Goal: Navigation & Orientation: Understand site structure

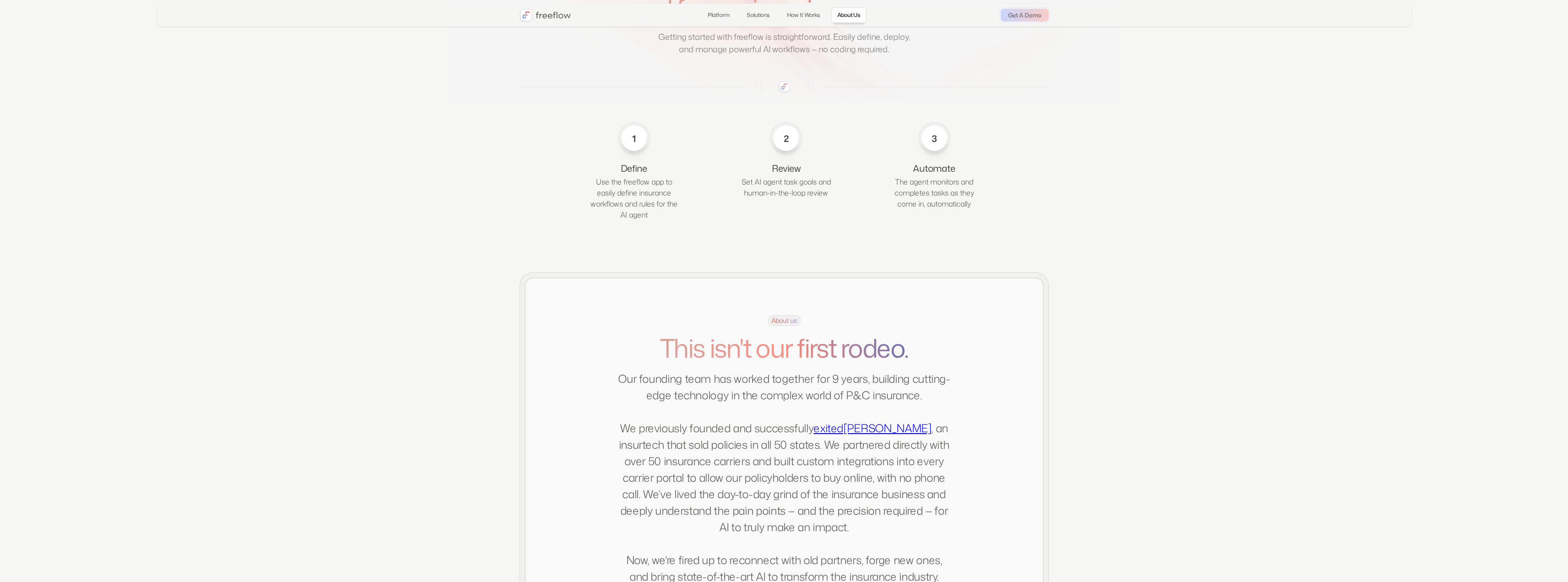
scroll to position [1429, 0]
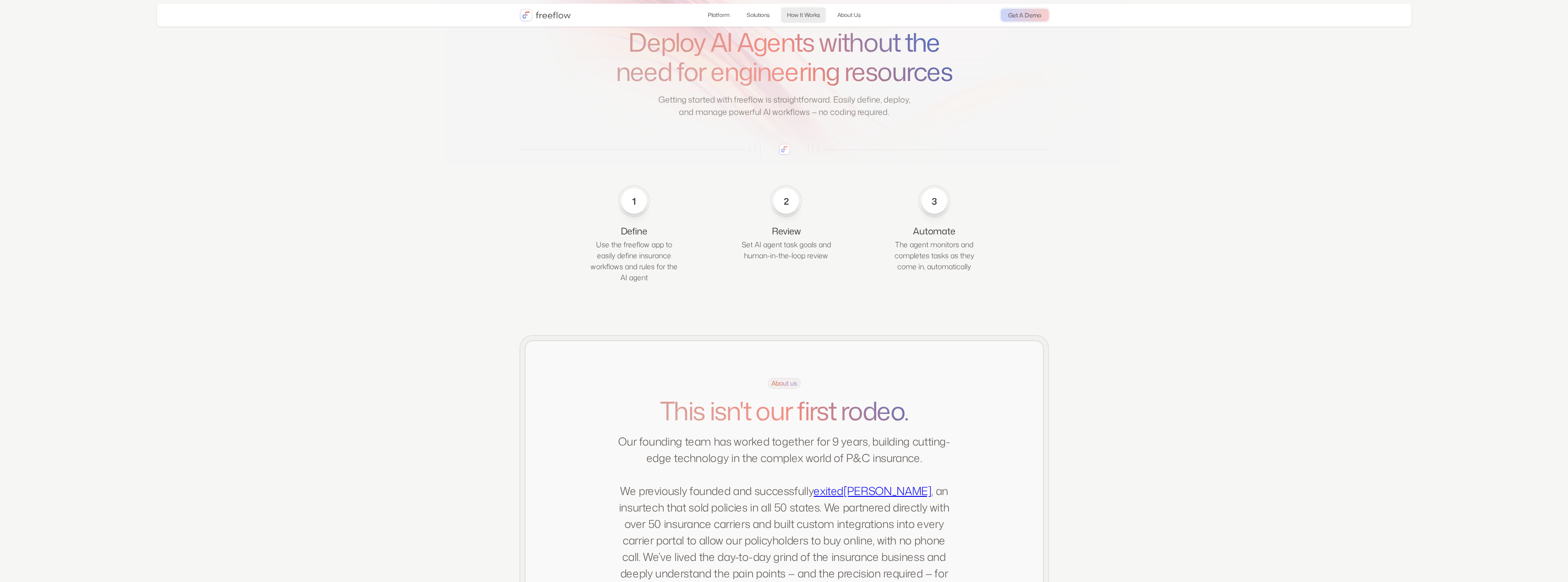
click at [813, 13] on link "How It Works" at bounding box center [803, 15] width 45 height 16
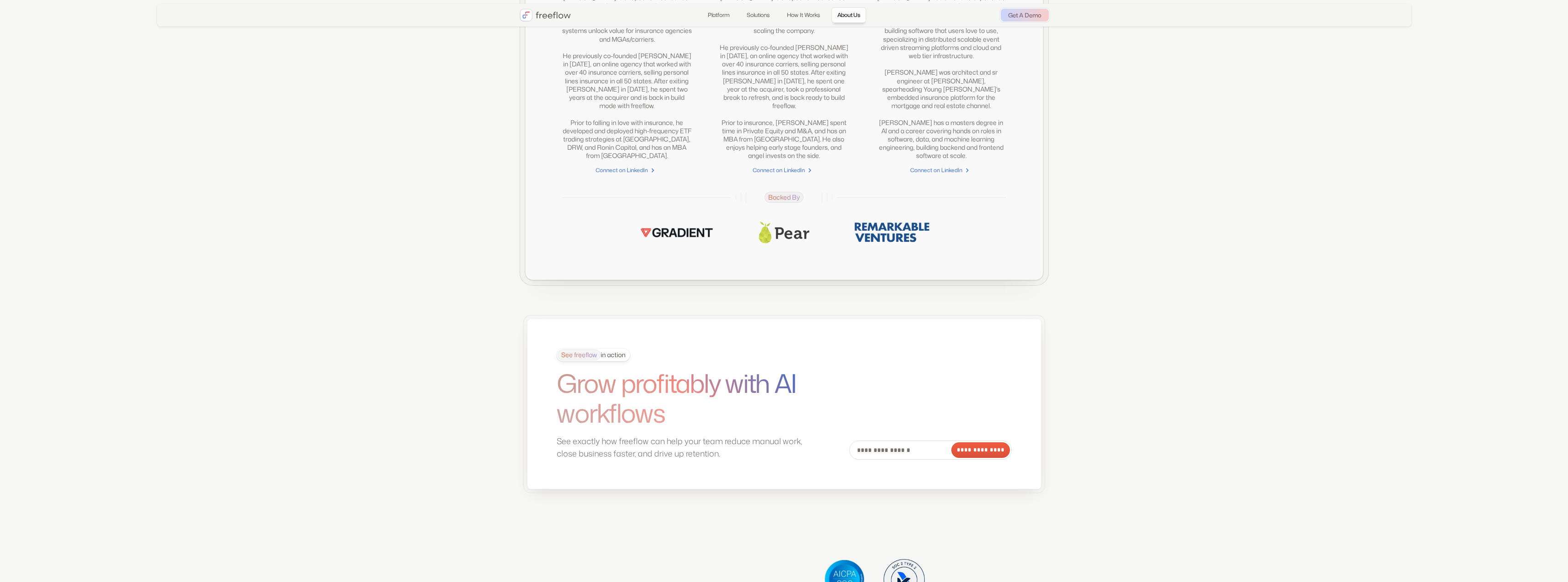
scroll to position [2270, 0]
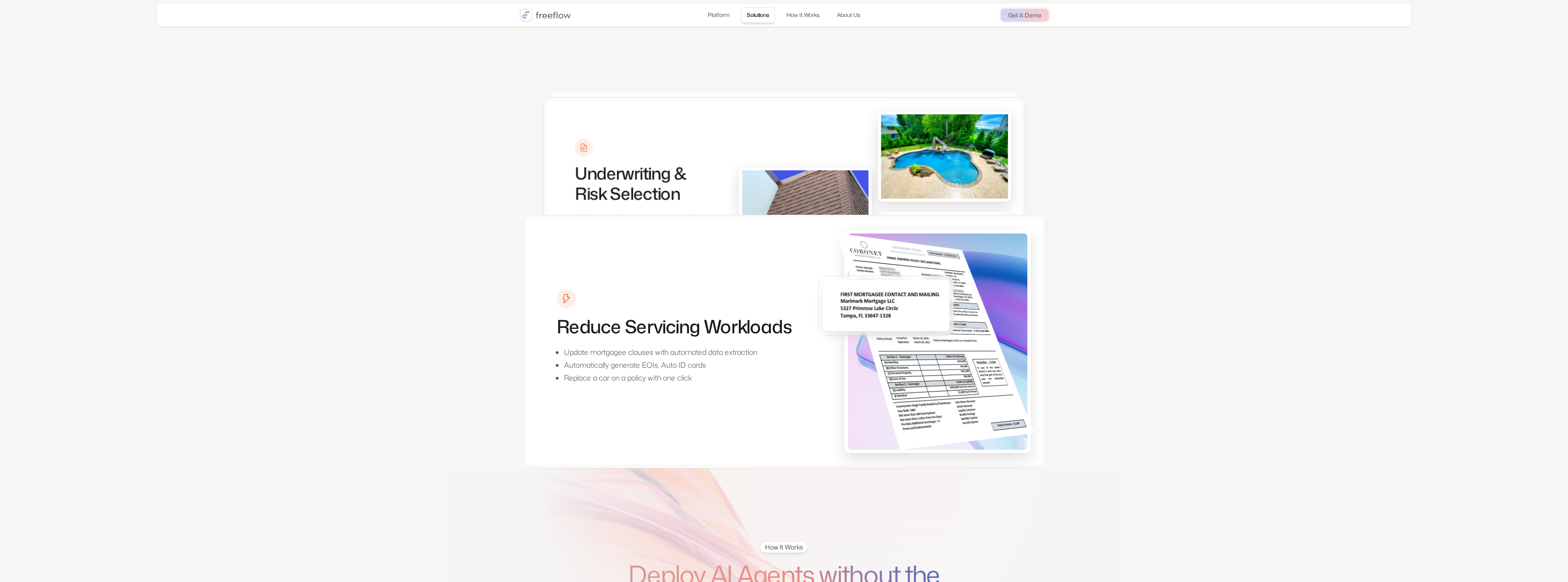
click at [758, 17] on link "Solutions" at bounding box center [758, 15] width 35 height 16
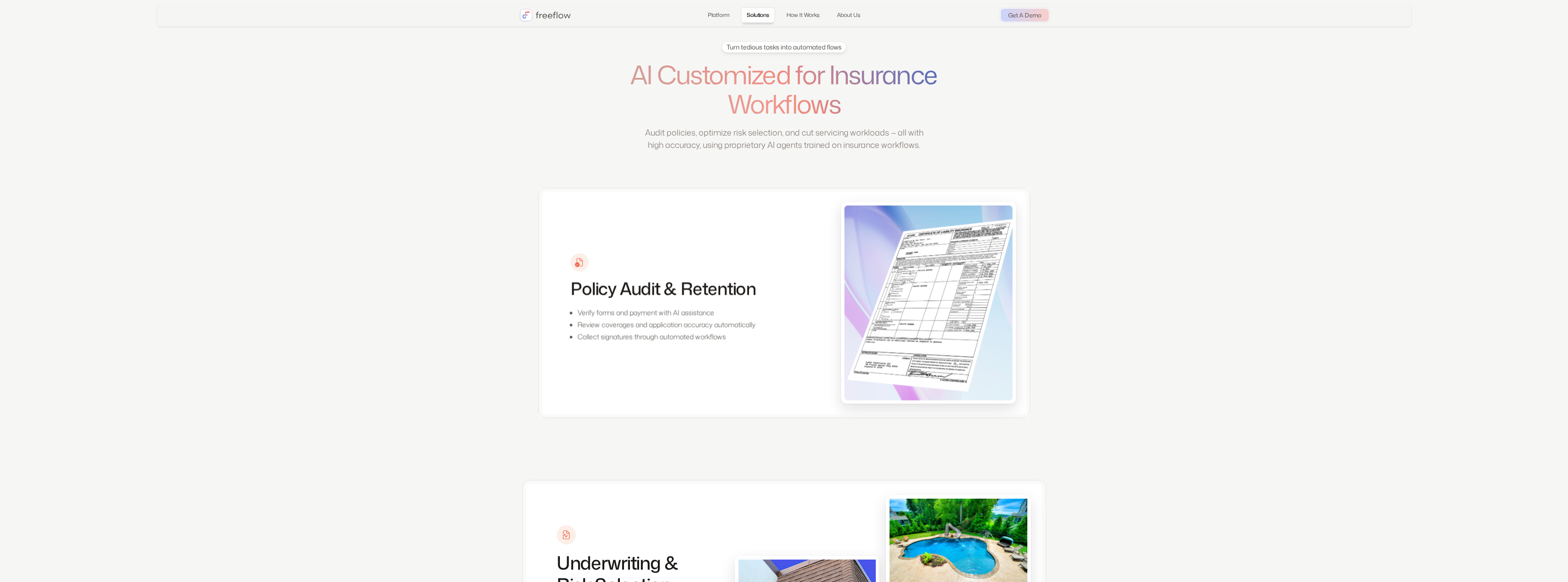
scroll to position [324, 0]
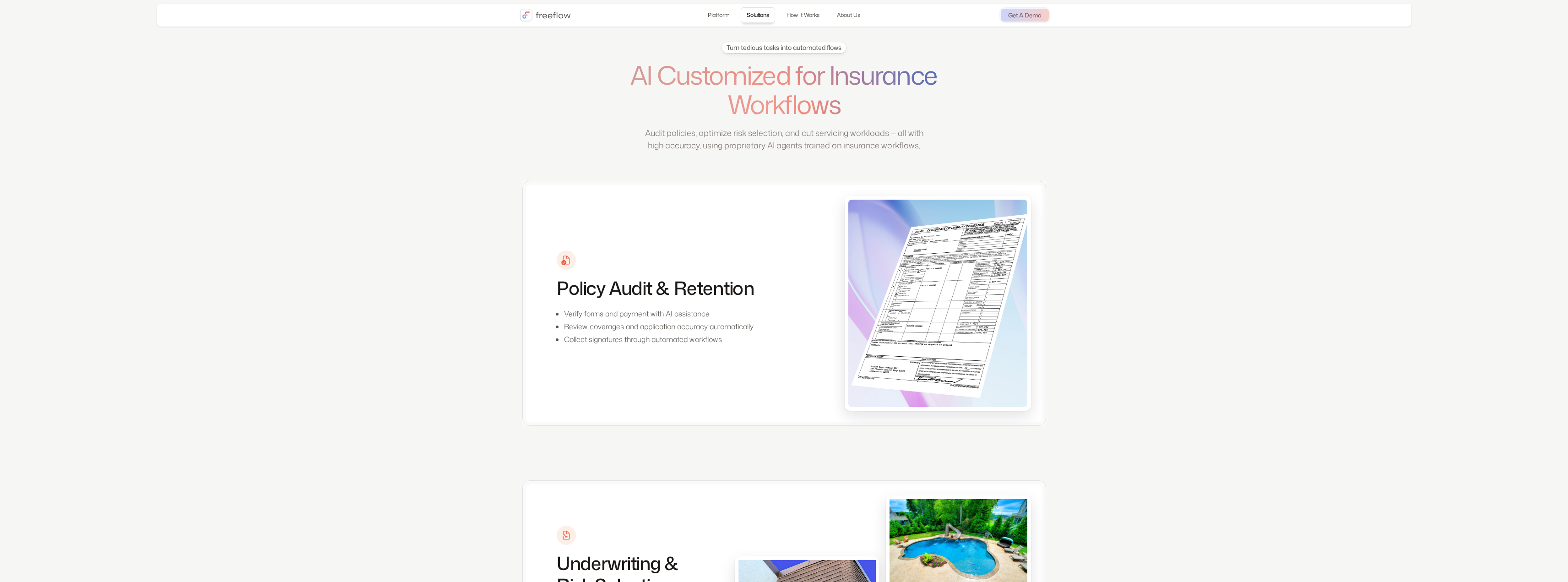
click at [720, 23] on div "Platform Solutions How It Works About Us Login Get A Demo" at bounding box center [784, 15] width 1254 height 23
click at [718, 19] on link "Platform" at bounding box center [718, 15] width 33 height 16
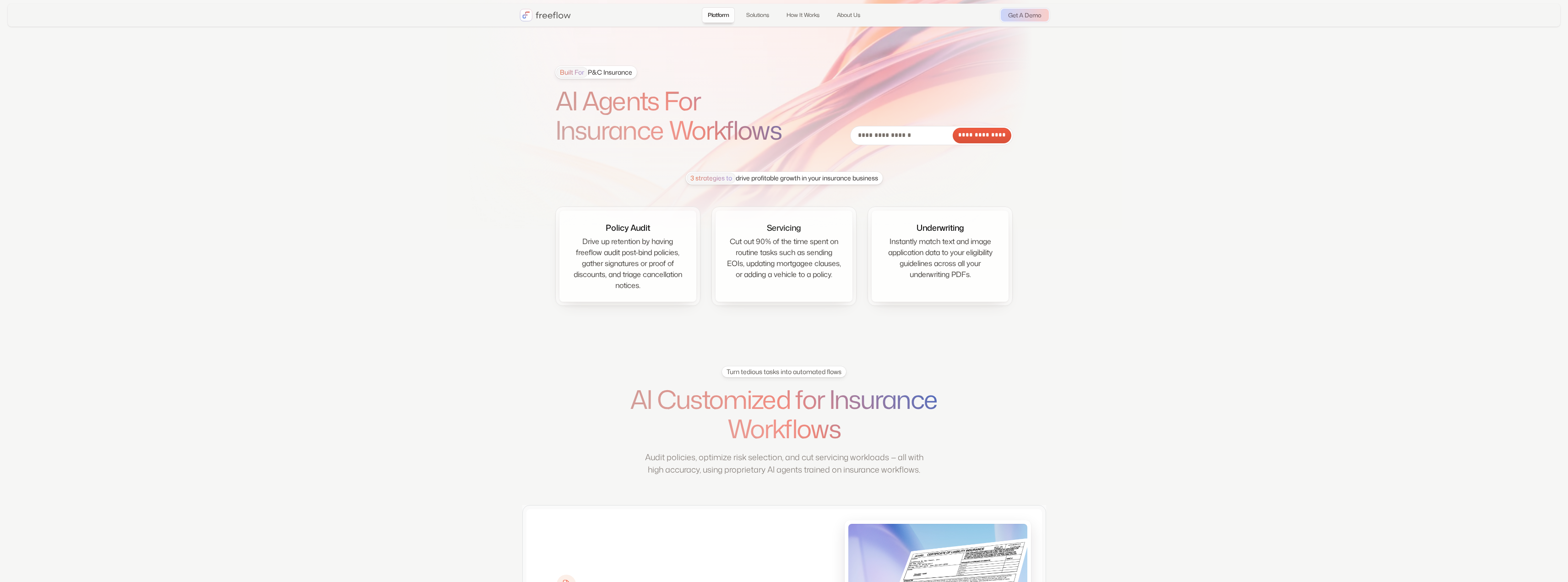
click at [781, 180] on div "3 strategies to drive profitable growth in your insurance business" at bounding box center [782, 178] width 191 height 11
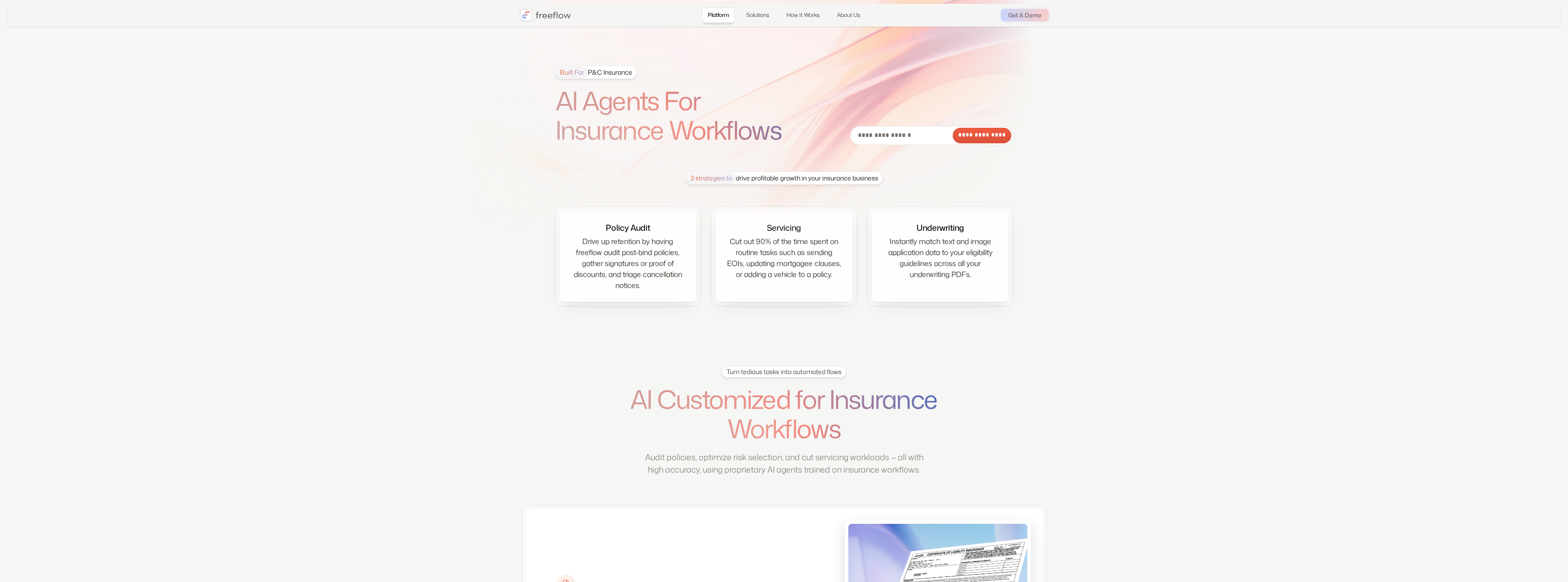
click at [717, 178] on span "3 strategies to" at bounding box center [711, 178] width 49 height 11
click at [605, 120] on h1 "AI Agents For Insurance Workflows" at bounding box center [680, 116] width 252 height 59
